Goal: Check status: Check status

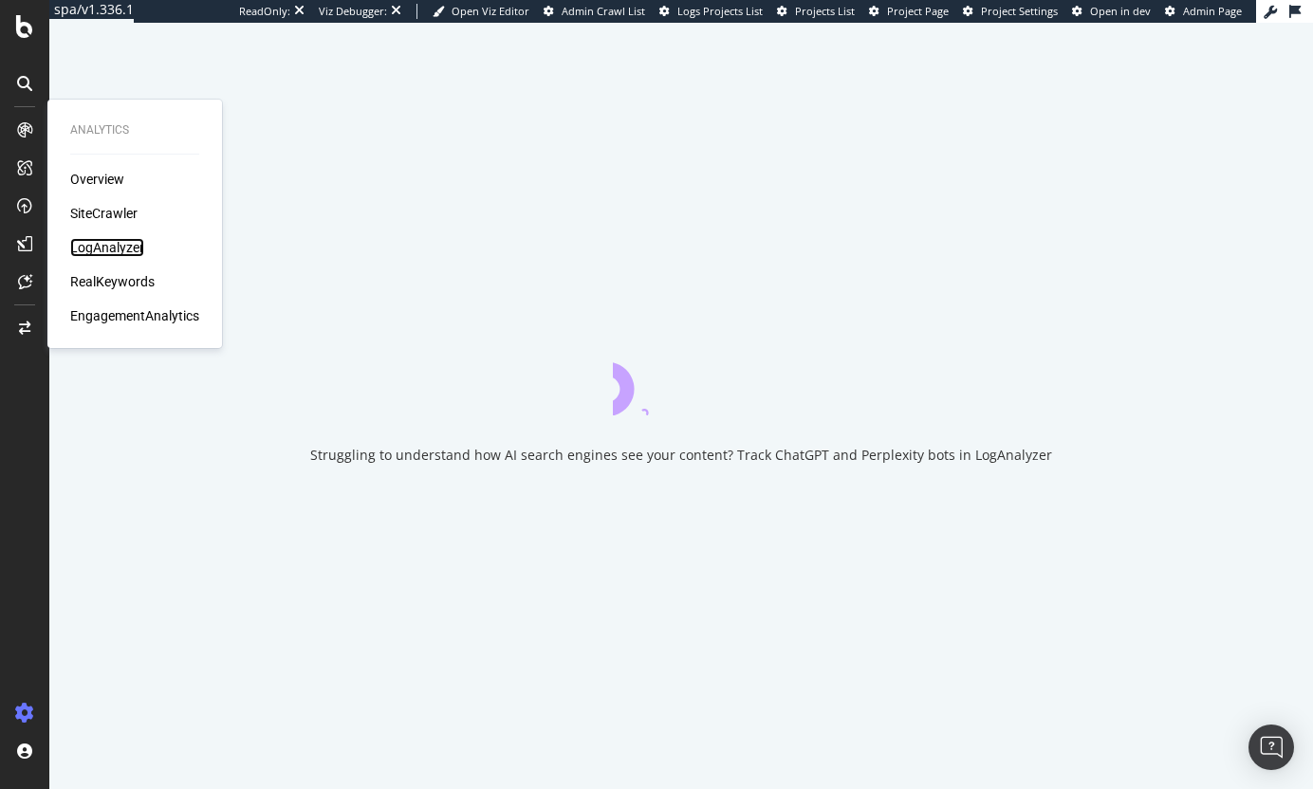
click at [132, 250] on div "LogAnalyzer" at bounding box center [107, 247] width 74 height 19
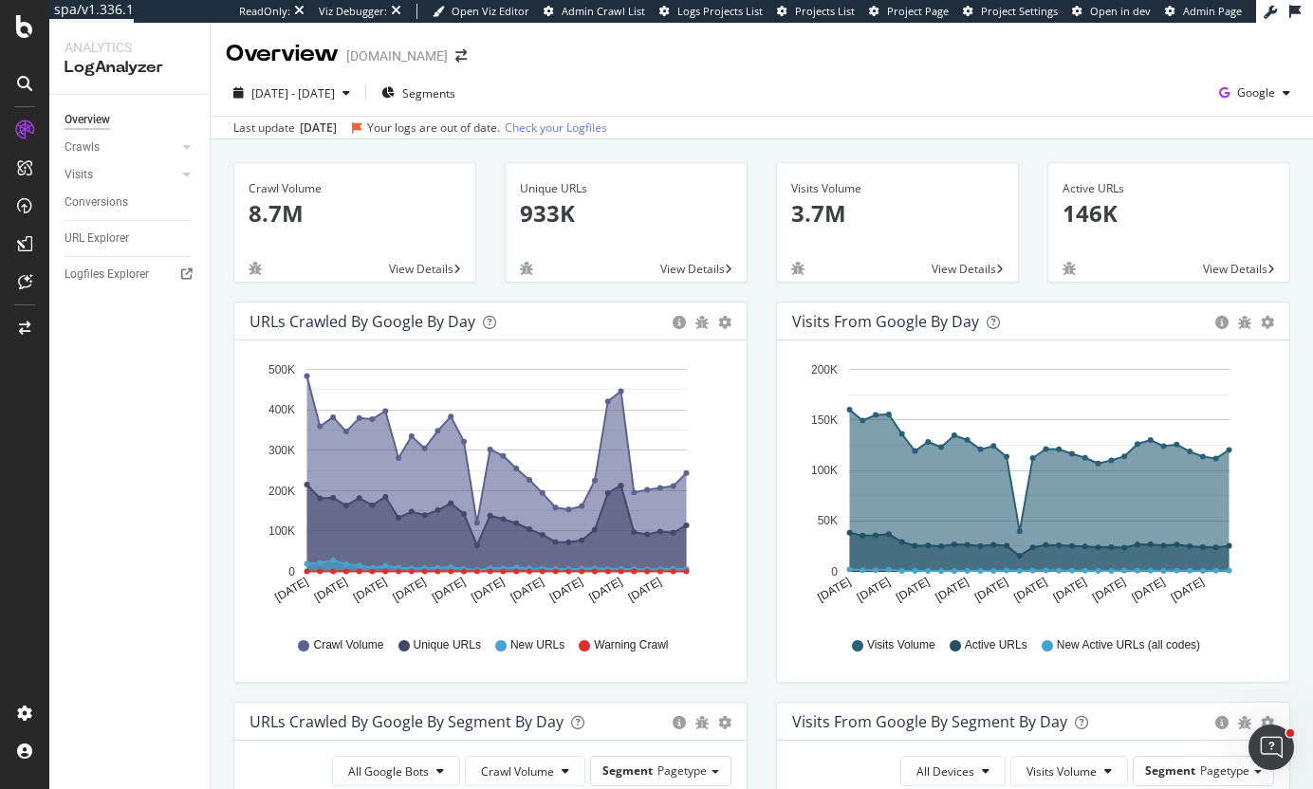
drag, startPoint x: 338, startPoint y: 132, endPoint x: 284, endPoint y: 130, distance: 54.1
click at [284, 130] on div "Last update [DATE] Your logs are out of date. Check your Logfiles" at bounding box center [420, 128] width 374 height 17
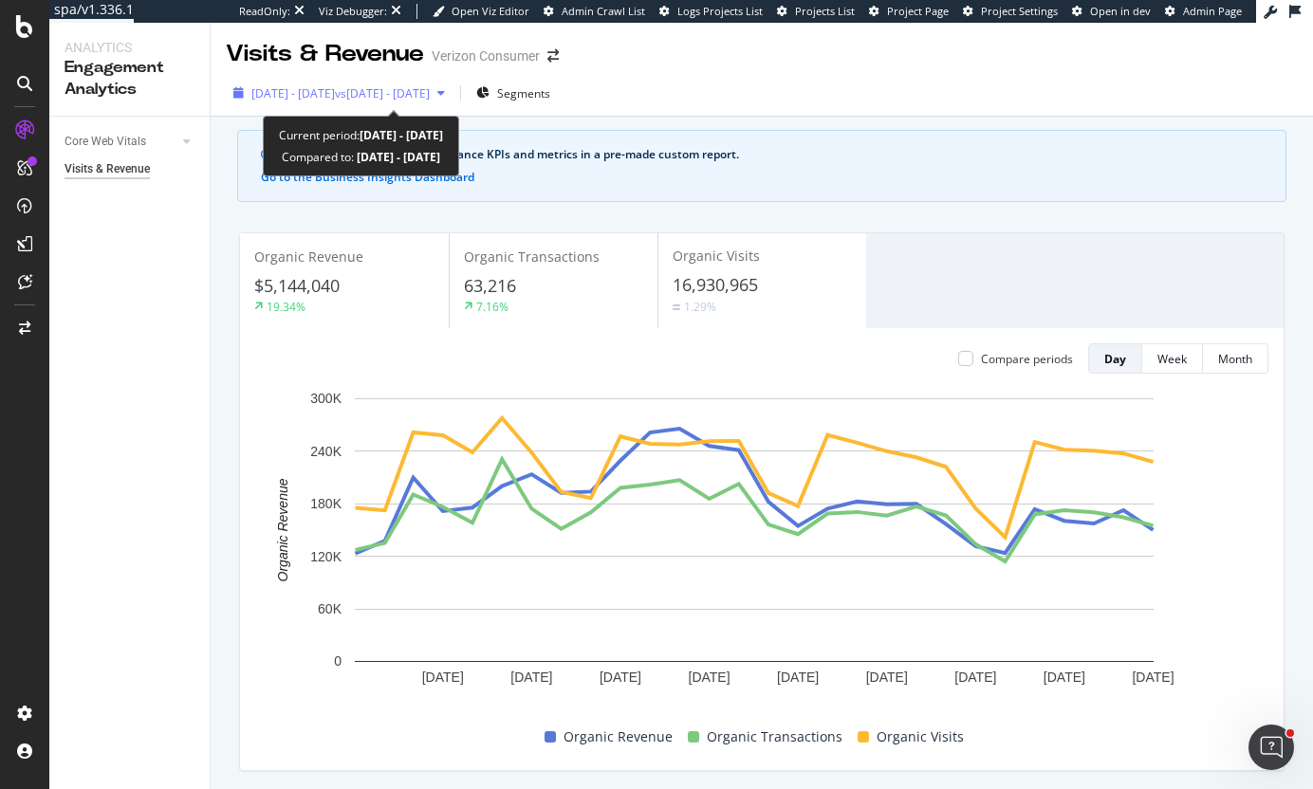
click at [430, 96] on span "vs 2025 Mar. 1st - Mar. 28th" at bounding box center [382, 93] width 95 height 16
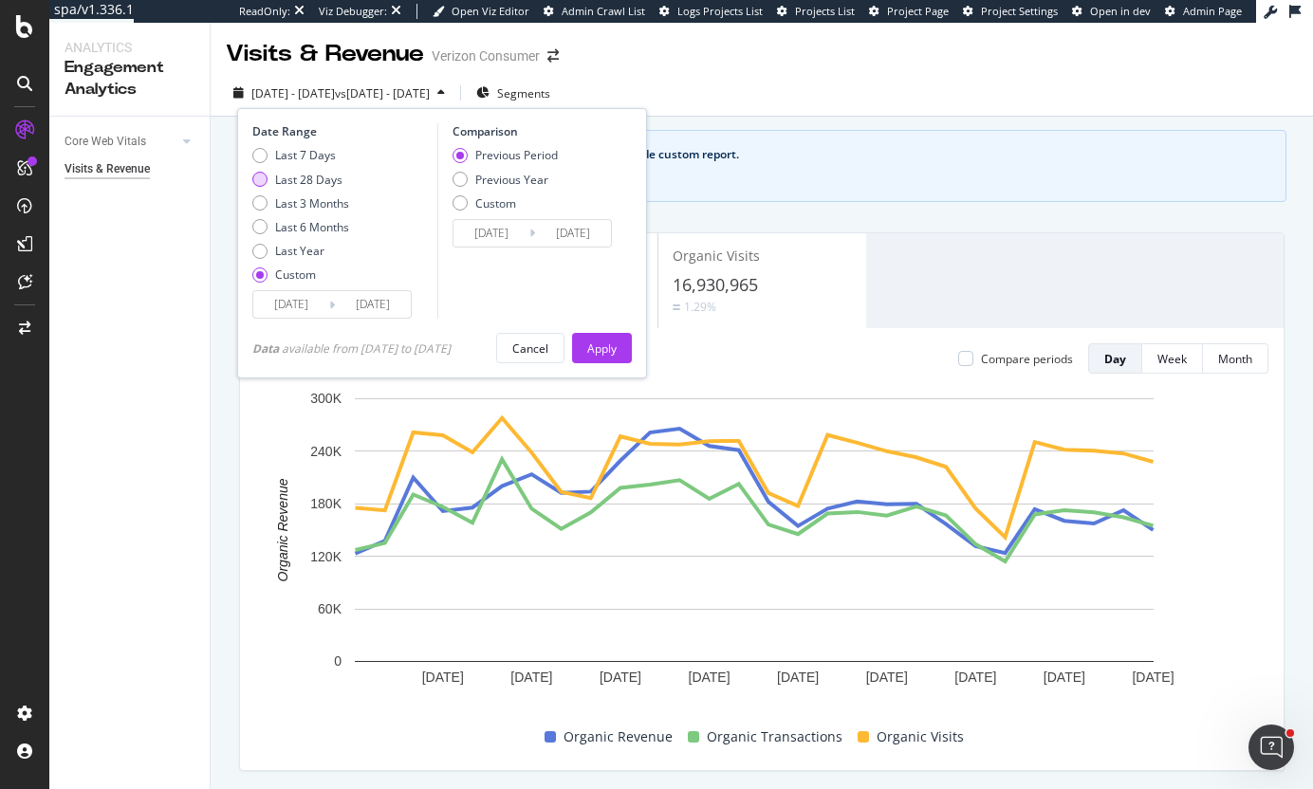
click at [310, 175] on div "Last 28 Days" at bounding box center [308, 180] width 67 height 16
